Goal: Find specific page/section: Find specific page/section

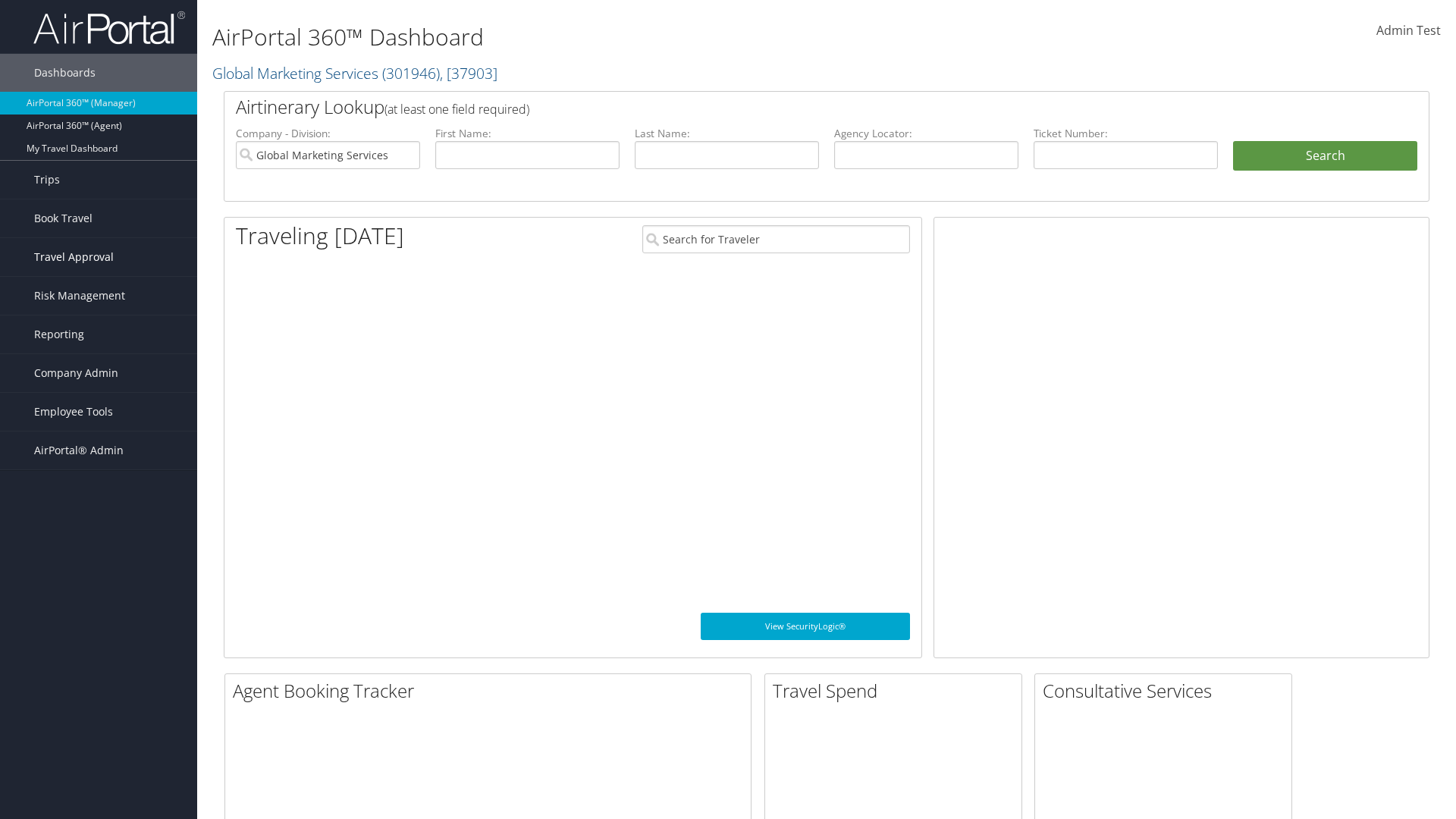
click at [98, 257] on span "Travel Approval" at bounding box center [74, 257] width 79 height 38
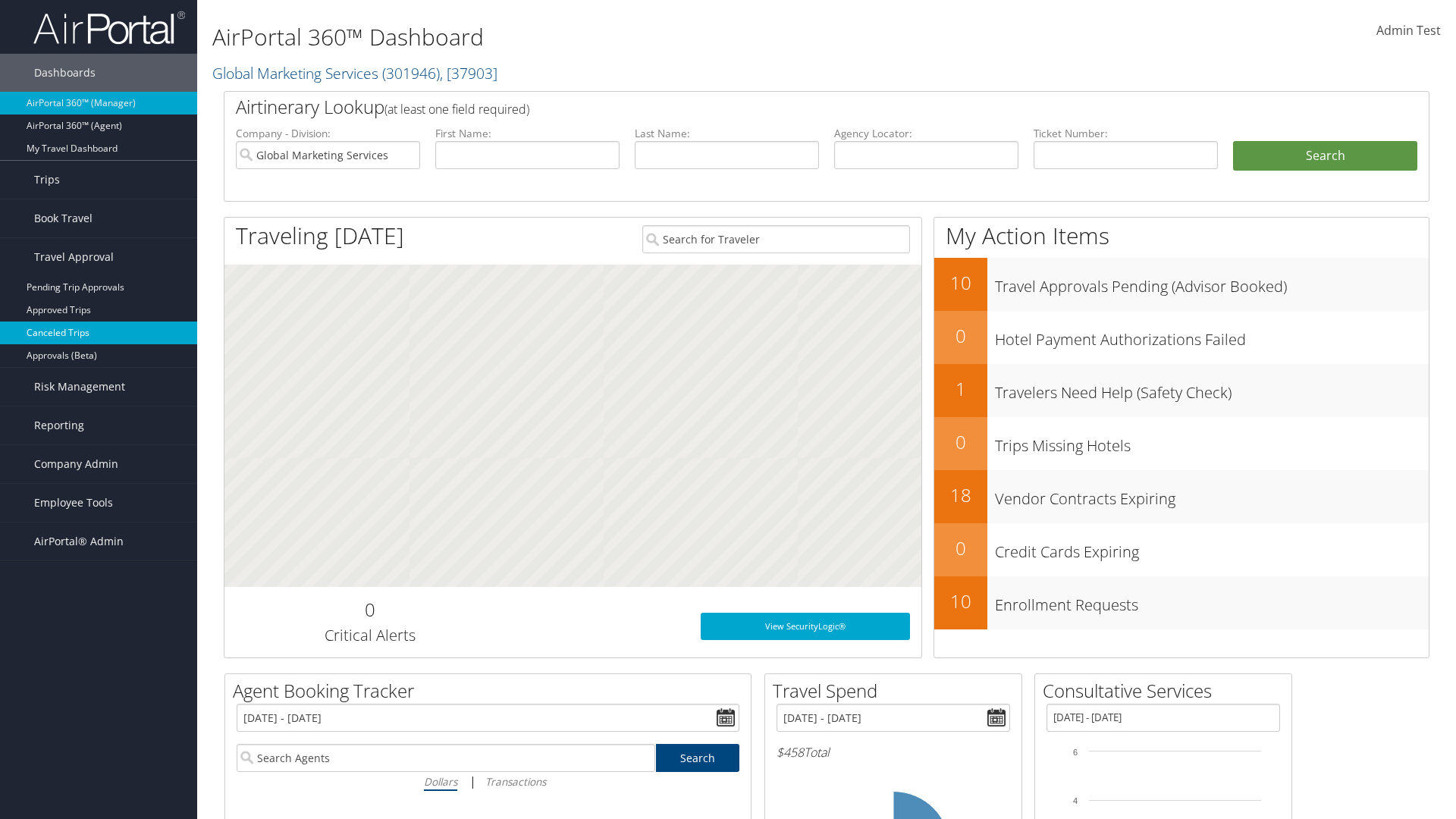
click at [98, 333] on link "Canceled Trips" at bounding box center [98, 333] width 197 height 23
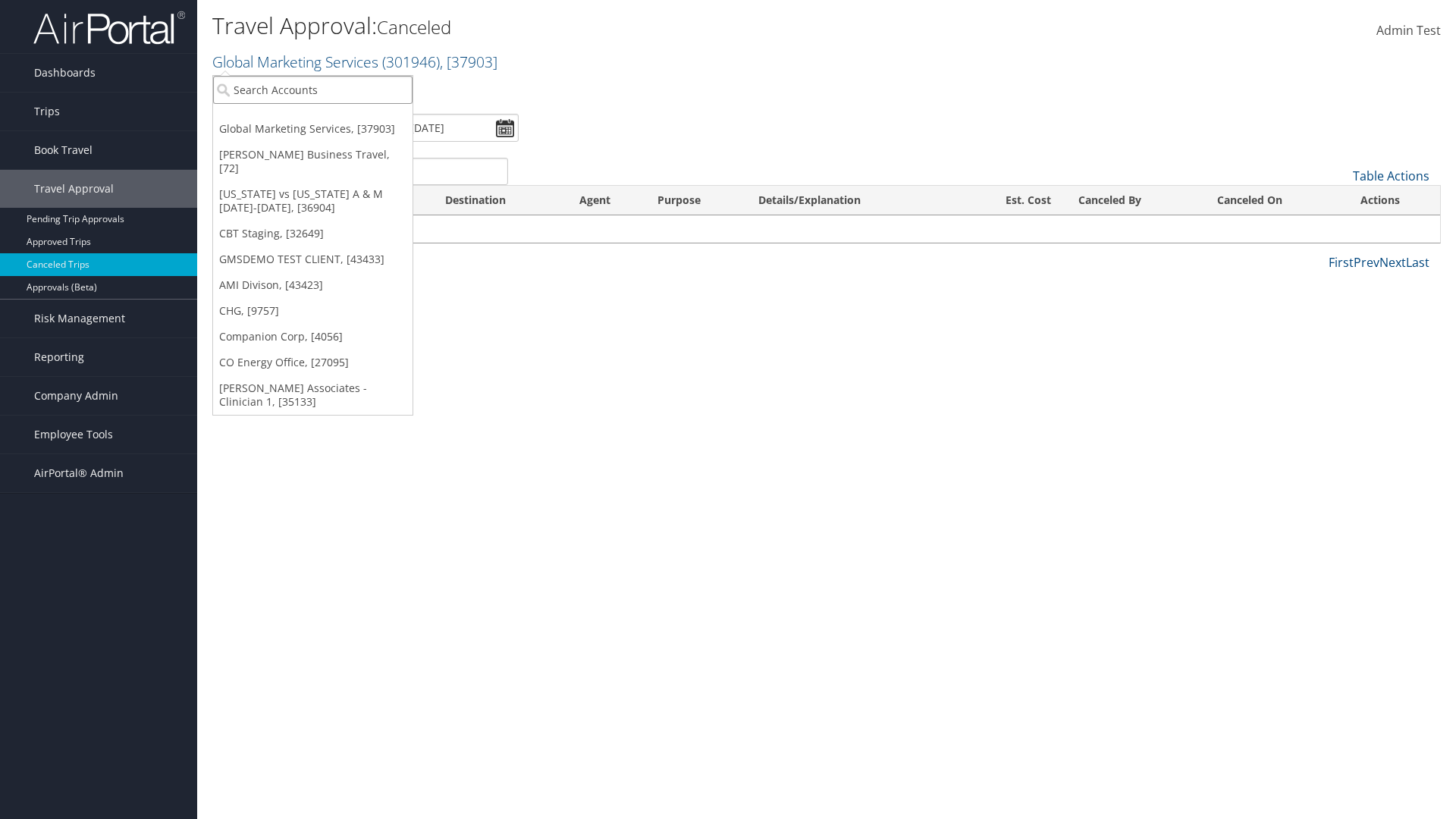
click at [312, 90] on input "search" at bounding box center [312, 90] width 199 height 28
type input "[PERSON_NAME] Business Travel"
click at [334, 118] on div "[PERSON_NAME] Business Travel (C10001), [72]" at bounding box center [334, 117] width 259 height 13
